Goal: Task Accomplishment & Management: Use online tool/utility

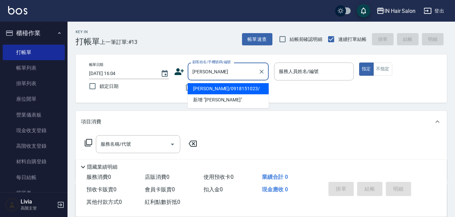
click at [206, 88] on li "[PERSON_NAME]/0918151023/" at bounding box center [228, 88] width 81 height 11
type input "[PERSON_NAME]/0918151023/"
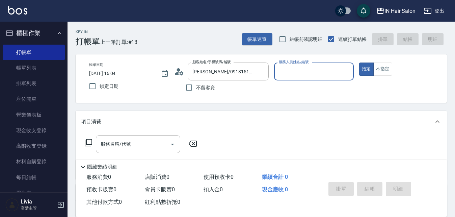
type input "7號設計師[PERSON_NAME]-7"
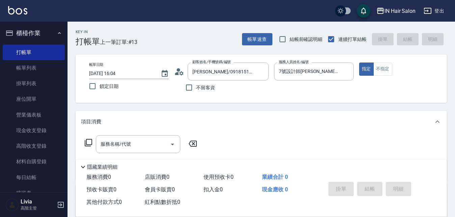
click at [90, 143] on icon at bounding box center [88, 142] width 8 height 8
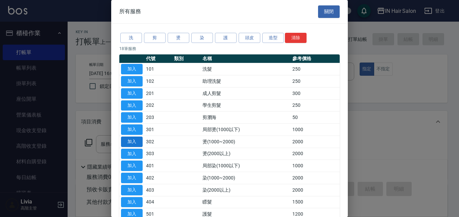
click at [132, 142] on button "加入" at bounding box center [132, 141] width 22 height 10
type input "燙(1000~2000)(302)"
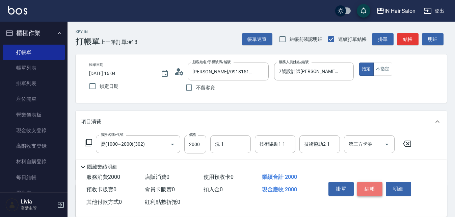
click at [370, 185] on button "結帳" at bounding box center [369, 189] width 25 height 14
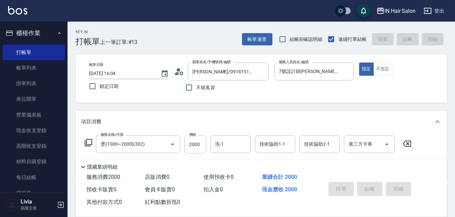
type input "[DATE] 16:51"
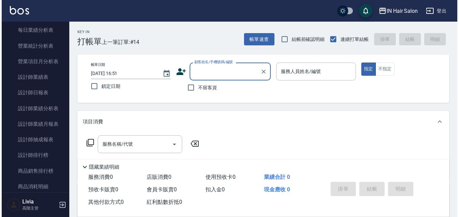
scroll to position [439, 0]
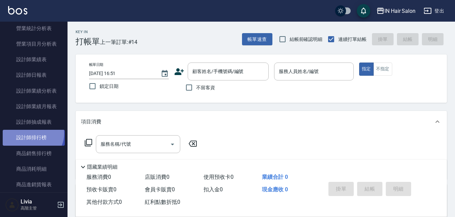
click at [32, 133] on link "設計師排行榜" at bounding box center [34, 138] width 62 height 16
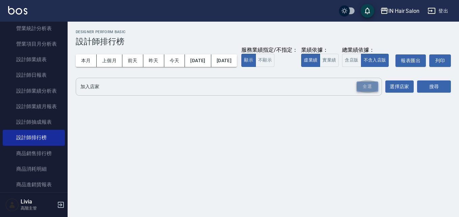
click at [372, 92] on div "全選" at bounding box center [367, 86] width 22 height 10
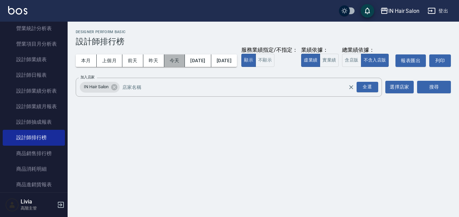
click at [173, 59] on button "今天" at bounding box center [174, 60] width 21 height 12
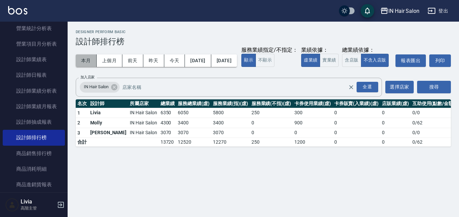
click at [87, 59] on button "本月" at bounding box center [86, 60] width 21 height 12
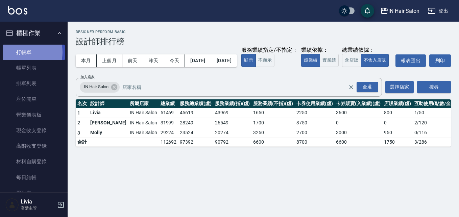
click at [23, 52] on link "打帳單" at bounding box center [34, 53] width 62 height 16
